Goal: Information Seeking & Learning: Check status

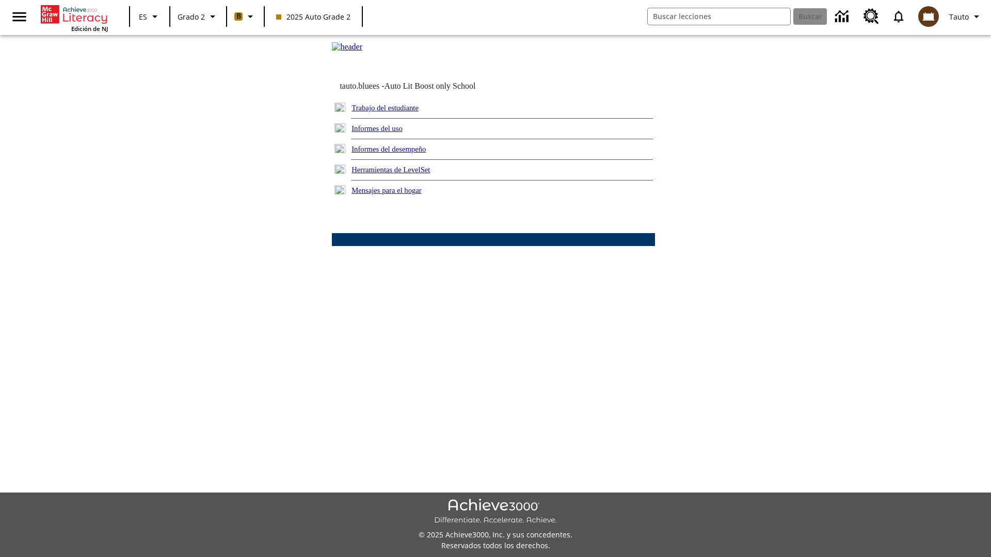
click at [403, 153] on link "Informes del desempeño" at bounding box center [388, 149] width 74 height 8
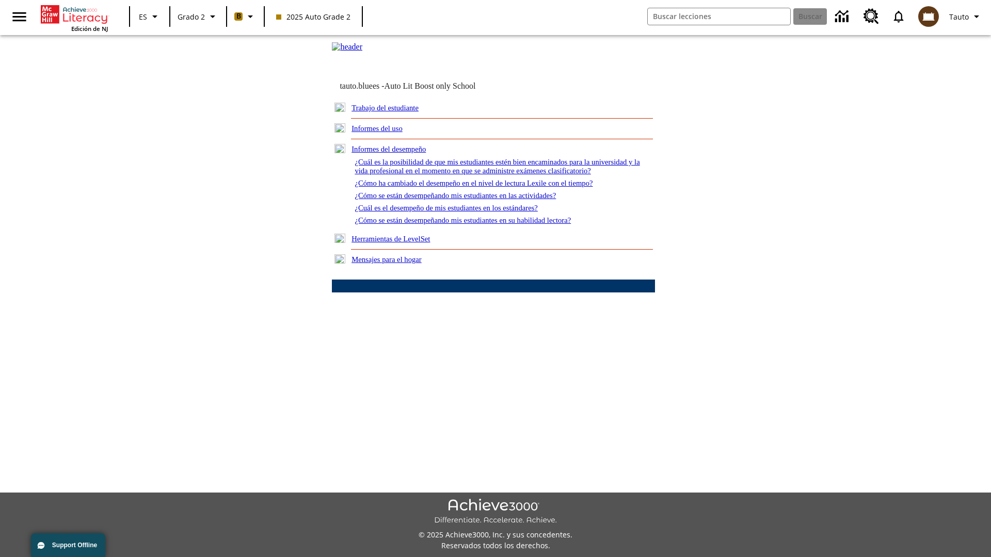
click at [490, 187] on link "¿Cómo ha cambiado el desempeño en el nivel de lectura Lexile con el tiempo?" at bounding box center [474, 183] width 238 height 8
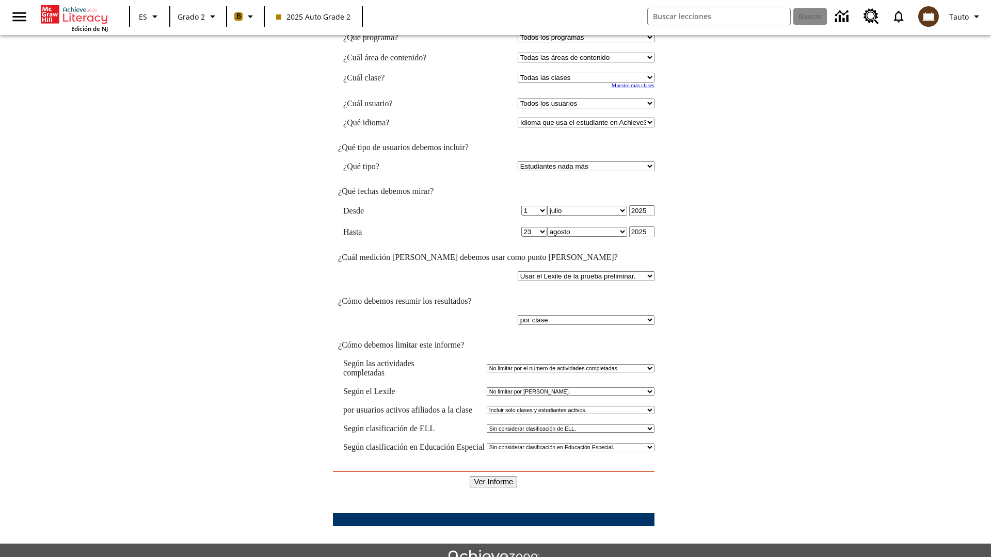
click at [493, 476] on input "Ver Informe" at bounding box center [493, 481] width 47 height 11
